Goal: Check status: Check status

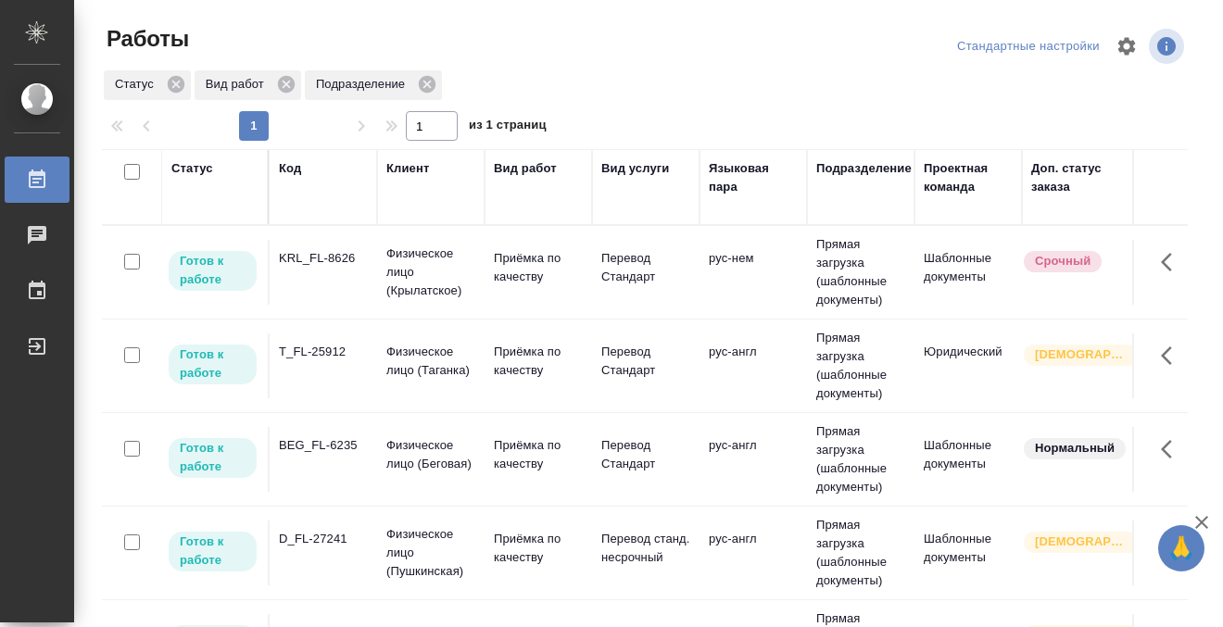
click at [325, 297] on td "KRL_FL-8626" at bounding box center [323, 272] width 107 height 65
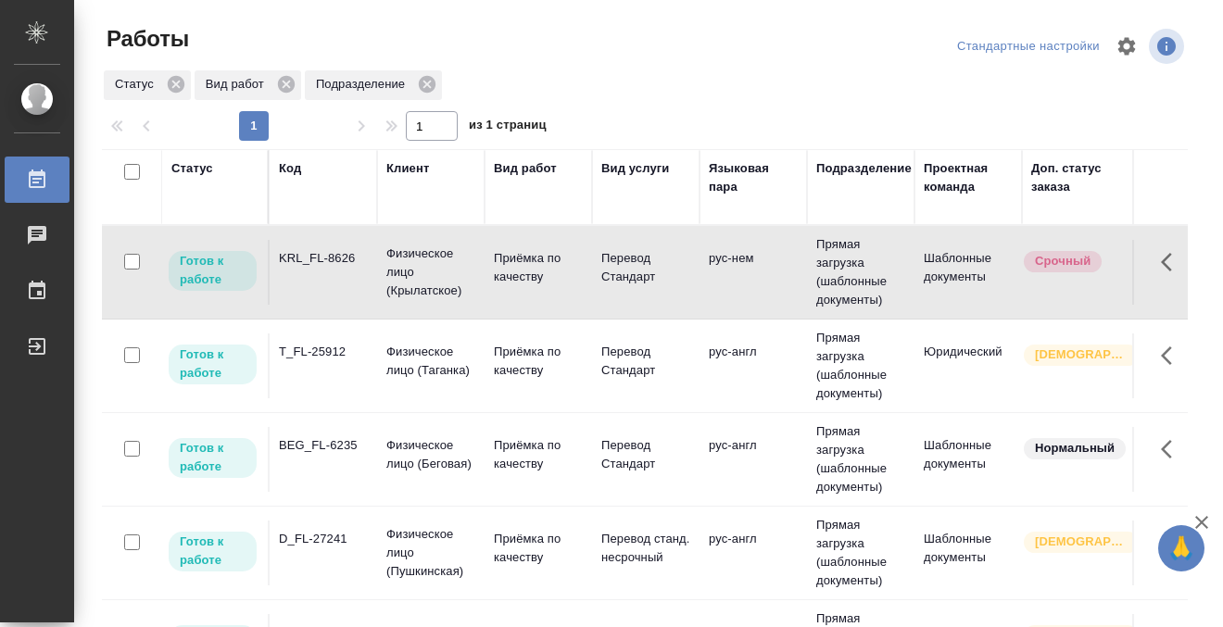
click at [331, 287] on td "KRL_FL-8626" at bounding box center [323, 272] width 107 height 65
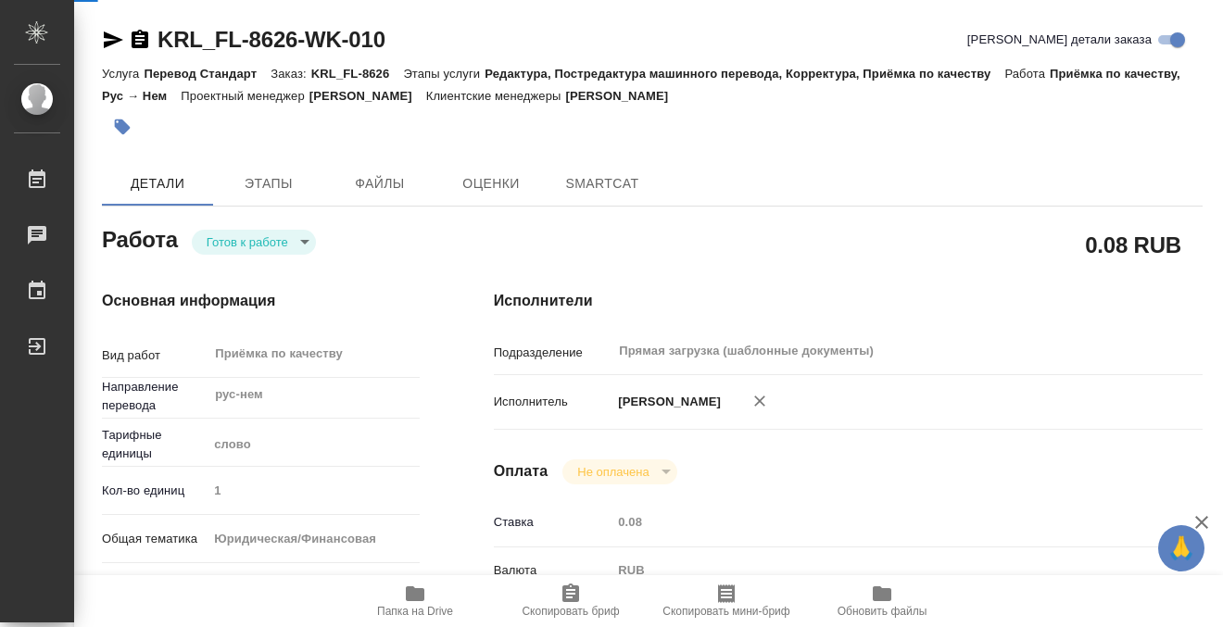
type textarea "x"
